Goal: Task Accomplishment & Management: Use online tool/utility

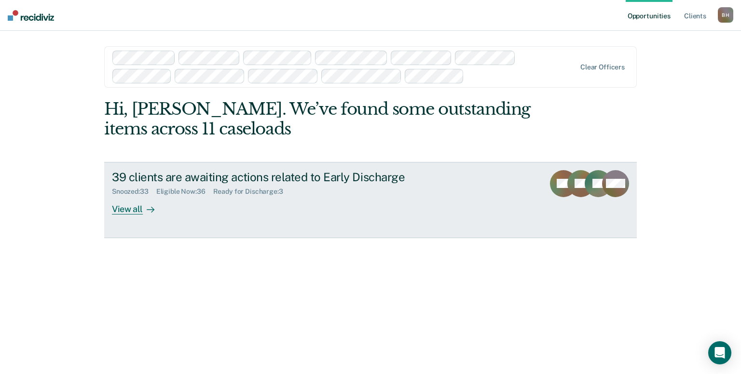
click at [132, 215] on link "39 clients are awaiting actions related to Early Discharge Snoozed : 33 Eligibl…" at bounding box center [370, 200] width 532 height 76
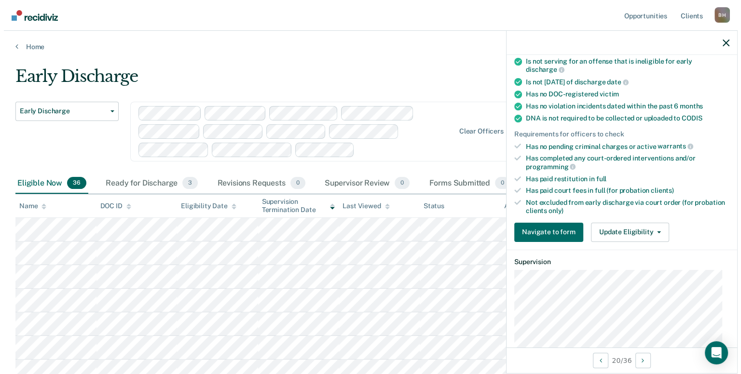
scroll to position [162, 0]
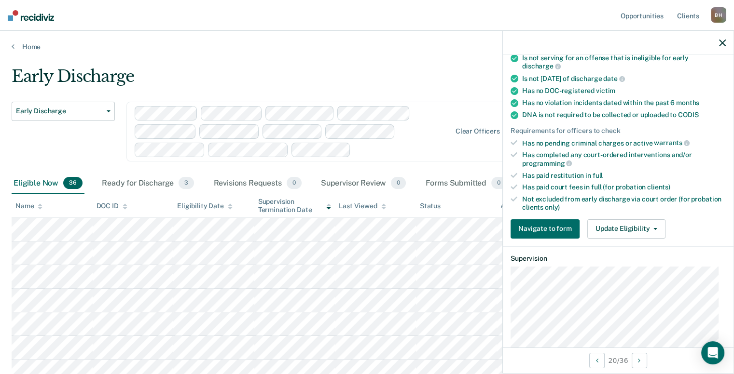
click at [722, 45] on icon "button" at bounding box center [722, 43] width 7 height 7
